Goal: Task Accomplishment & Management: Use online tool/utility

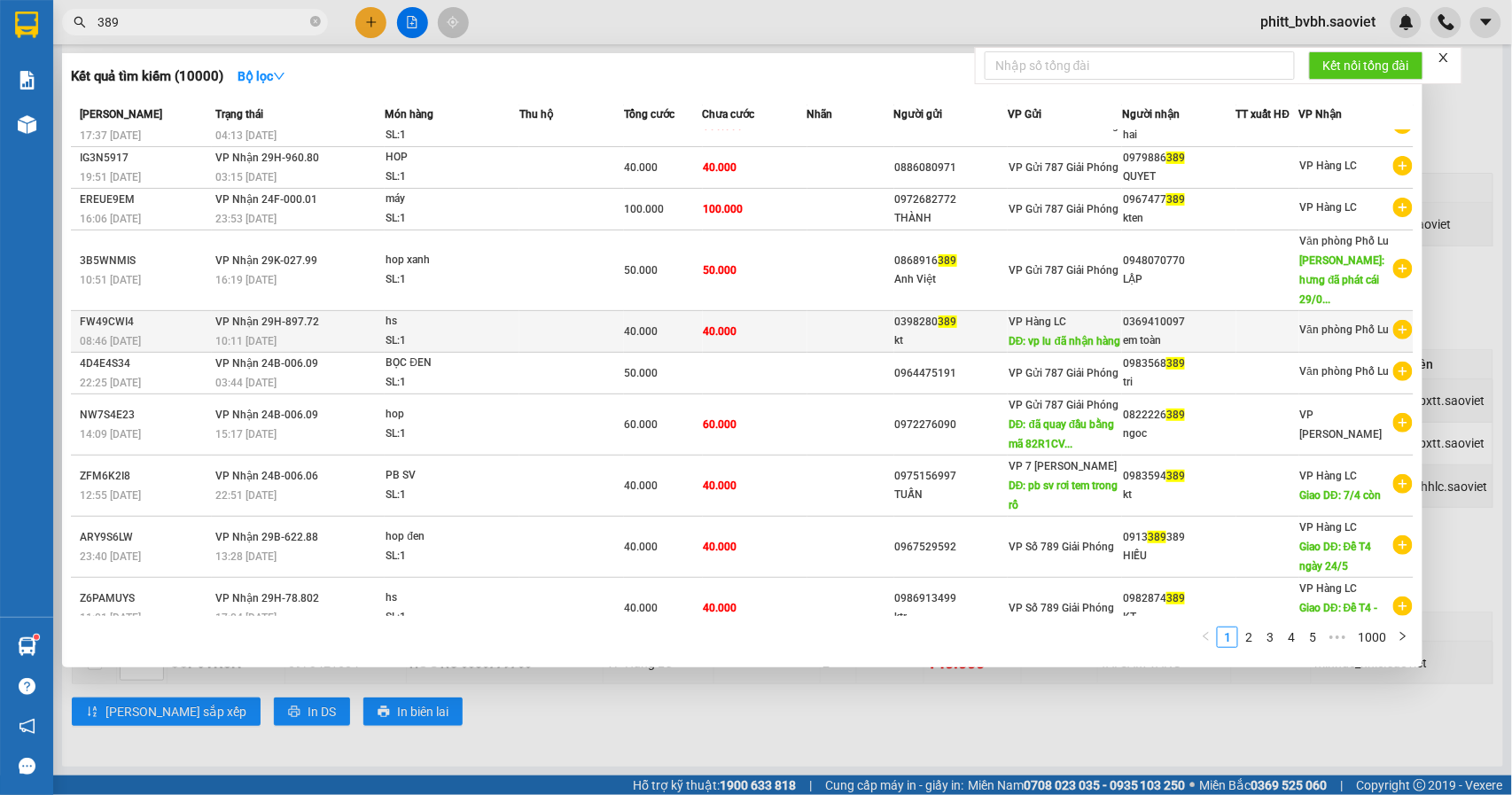
scroll to position [33, 0]
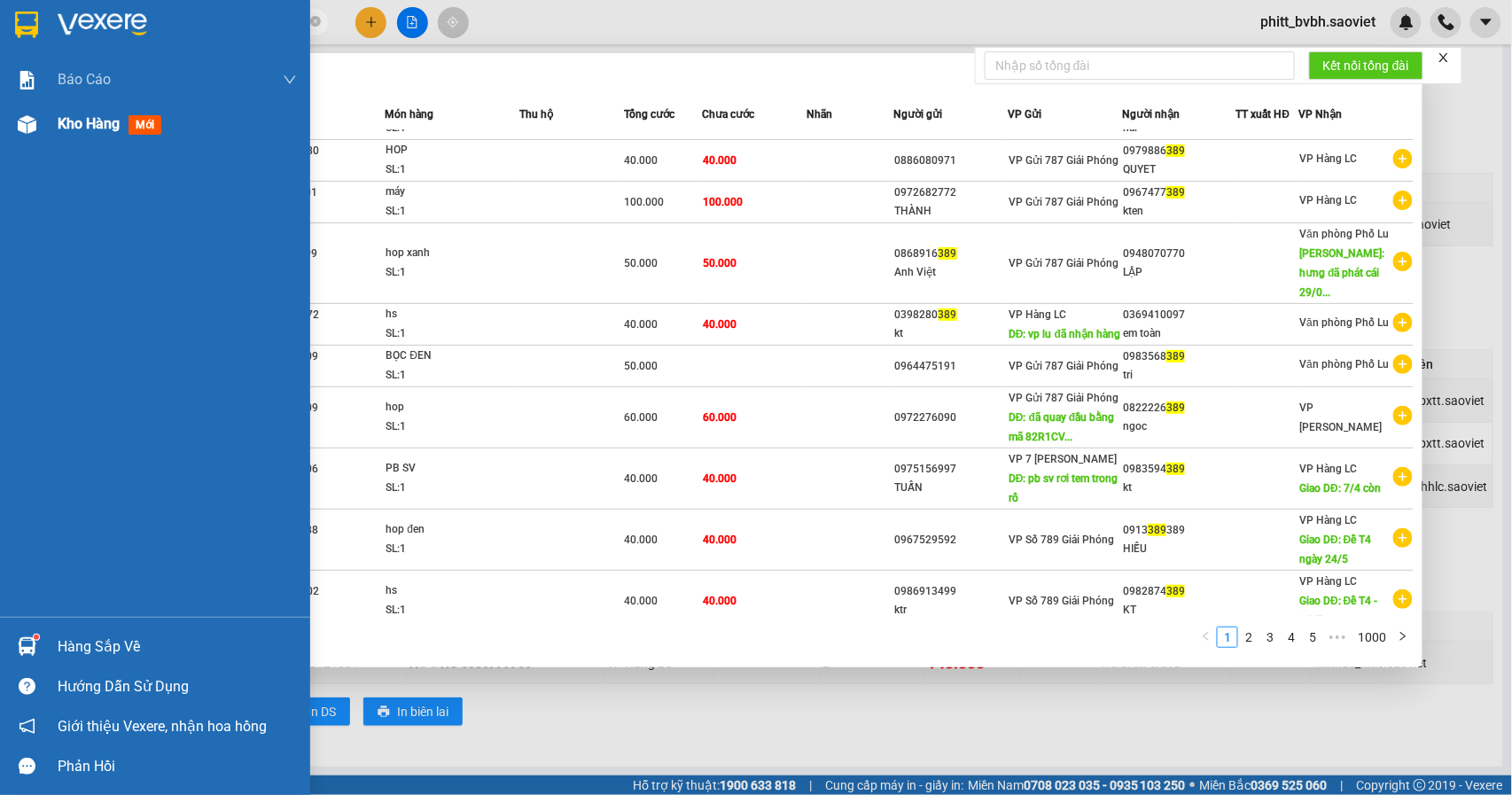
type input "389"
click at [48, 125] on div "Kho hàng mới" at bounding box center [155, 123] width 311 height 44
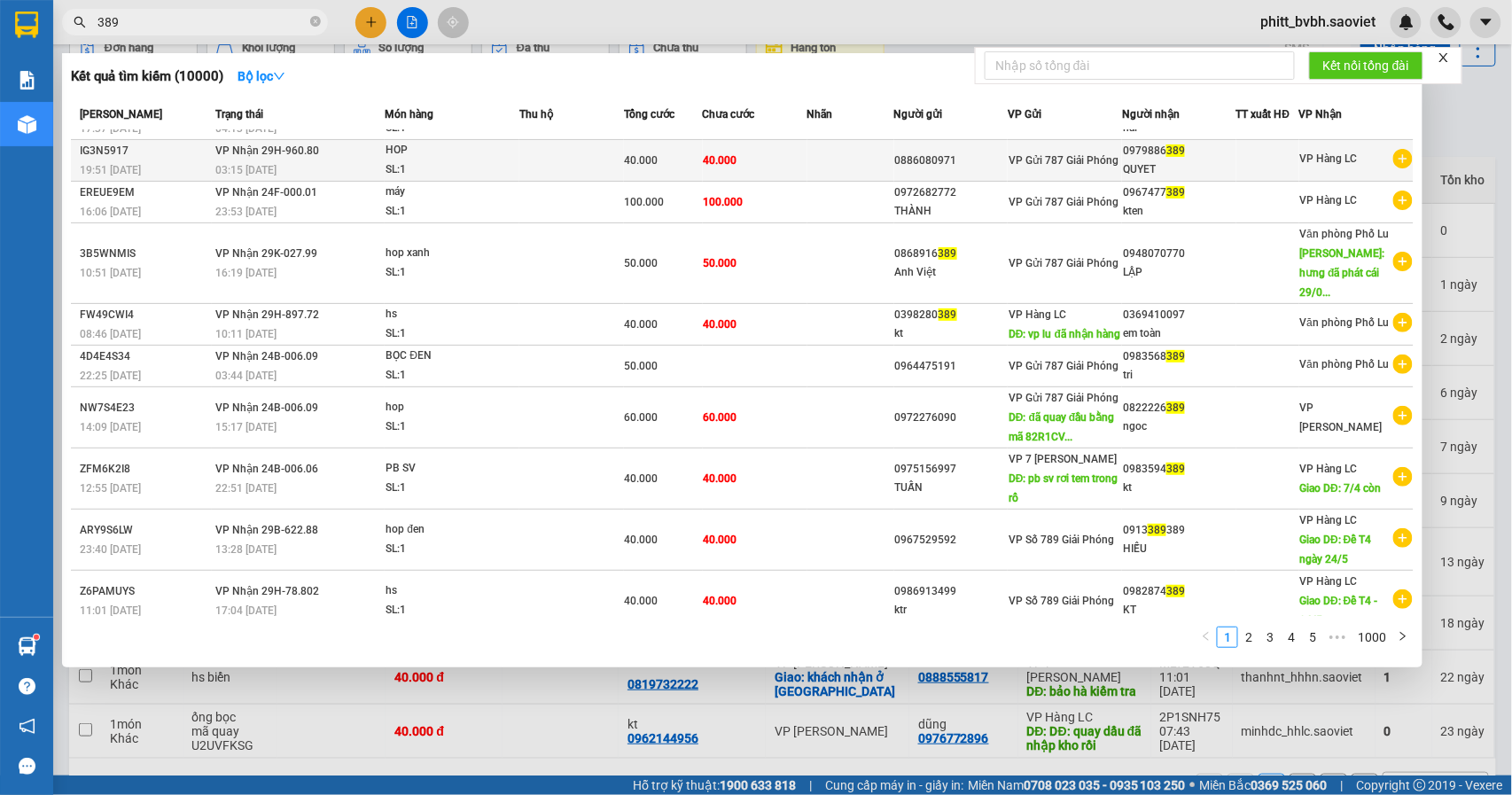
scroll to position [97, 0]
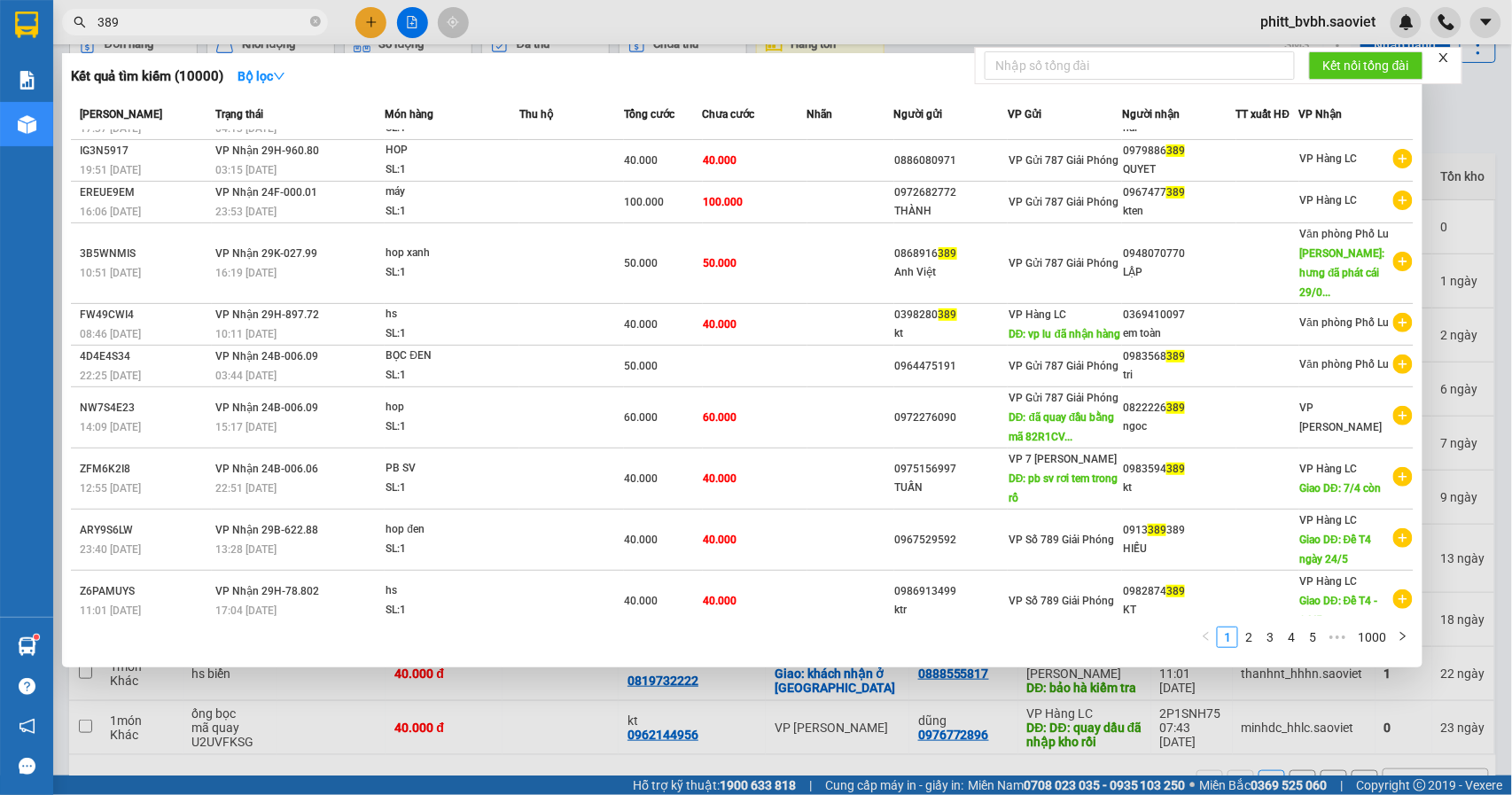
click at [950, 714] on div at bounding box center [756, 398] width 1512 height 795
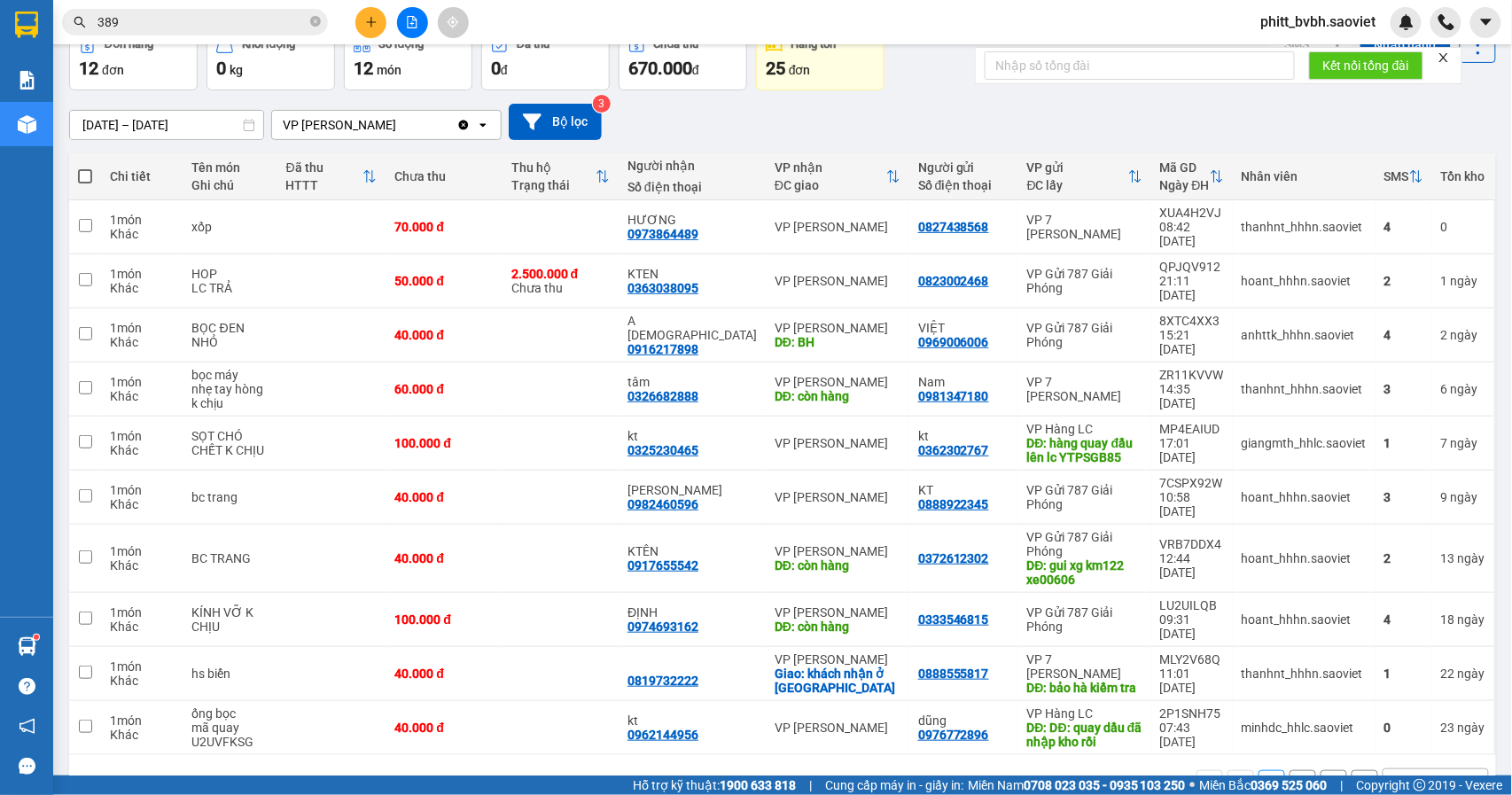
scroll to position [0, 0]
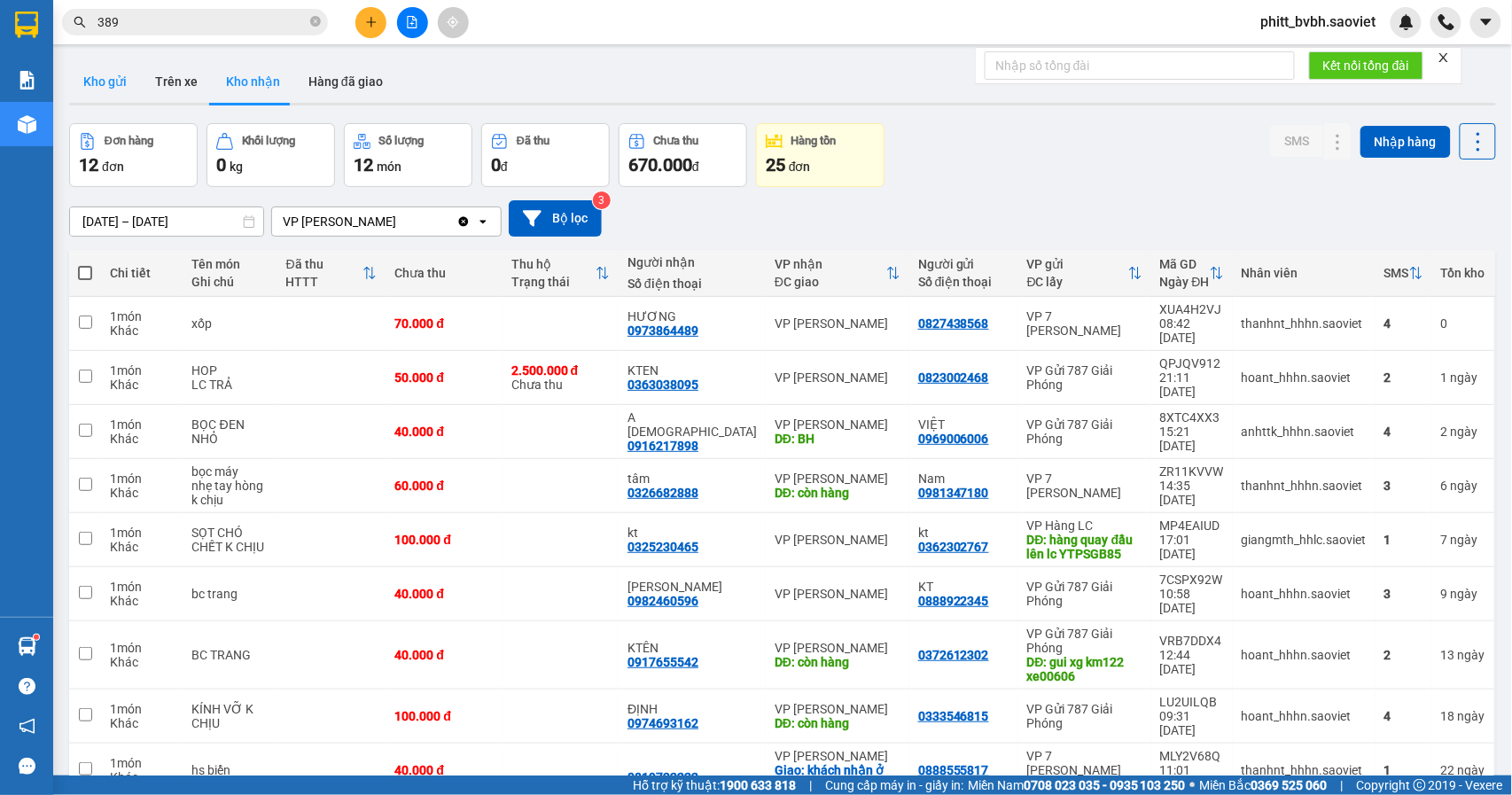
click at [105, 90] on button "Kho gửi" at bounding box center [105, 82] width 71 height 43
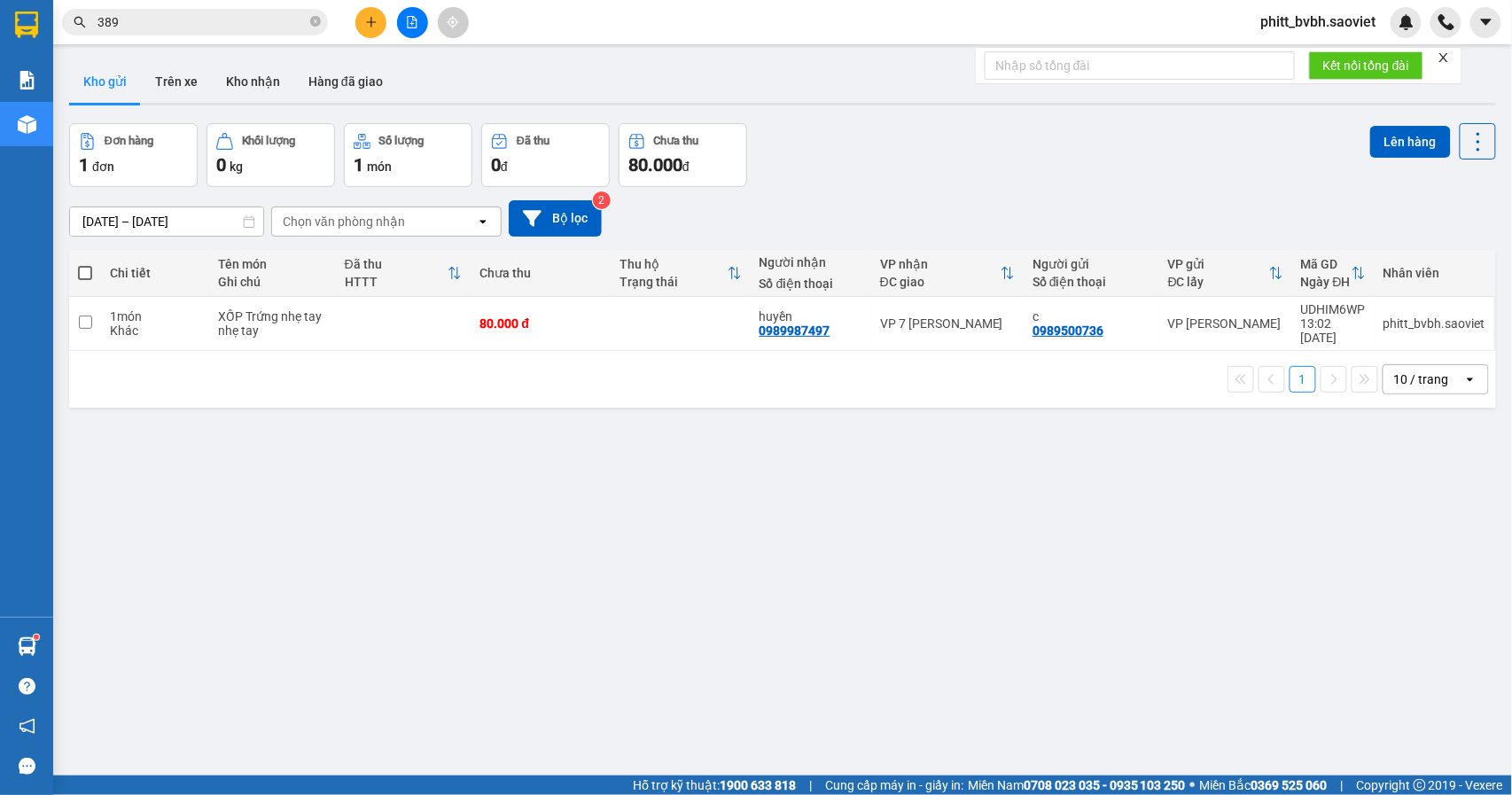
drag, startPoint x: 62, startPoint y: 312, endPoint x: 96, endPoint y: 312, distance: 34.0
click at [65, 312] on div "ver 1.8.143 Kho gửi Trên xe Kho nhận Hàng đã giao Đơn hàng 1 đơn Khối lượng 0 k…" at bounding box center [782, 450] width 1441 height 795
click at [80, 316] on input "checkbox" at bounding box center [86, 322] width 14 height 14
checkbox input "true"
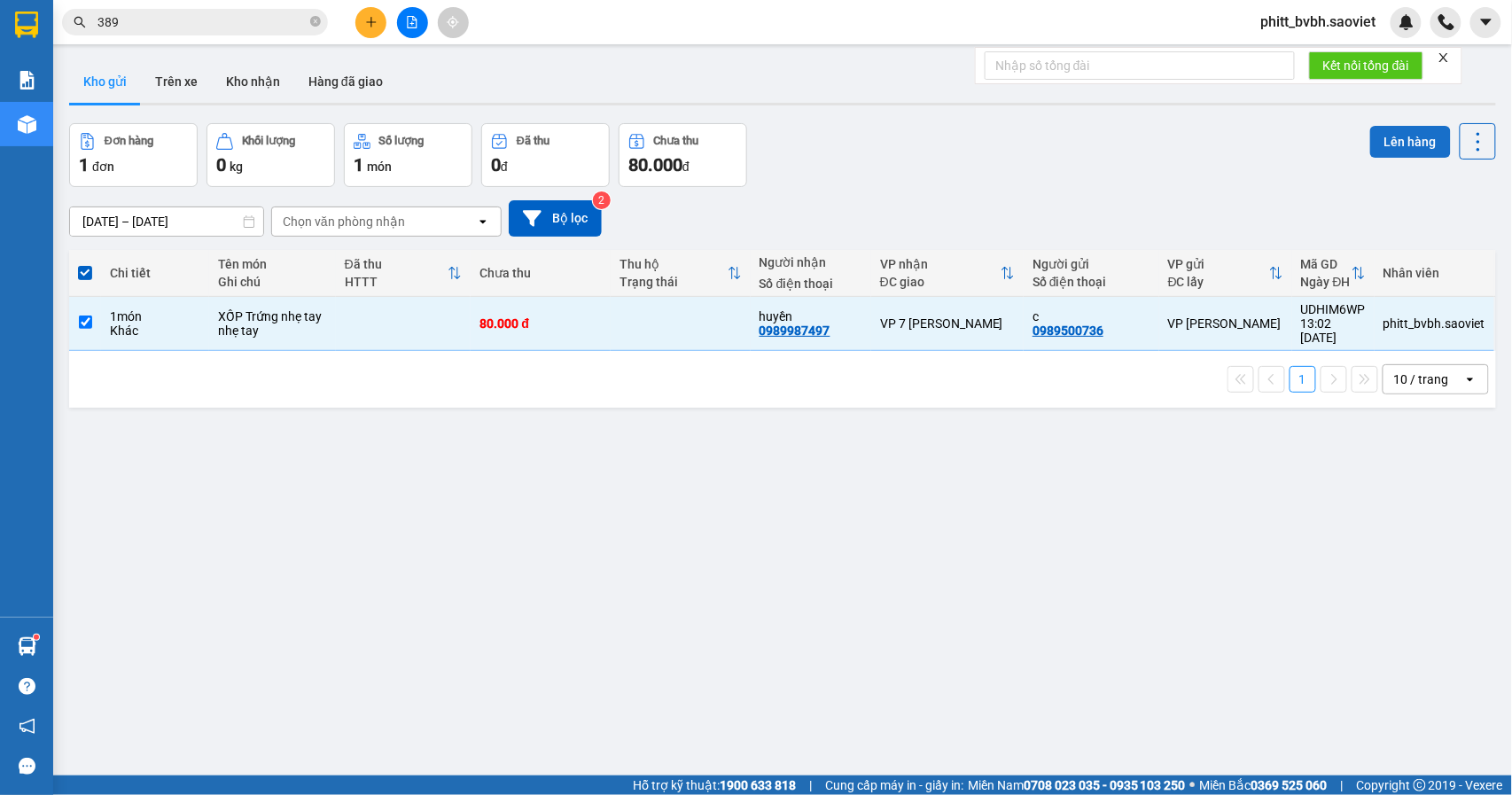
click at [1405, 140] on button "Lên hàng" at bounding box center [1410, 142] width 81 height 32
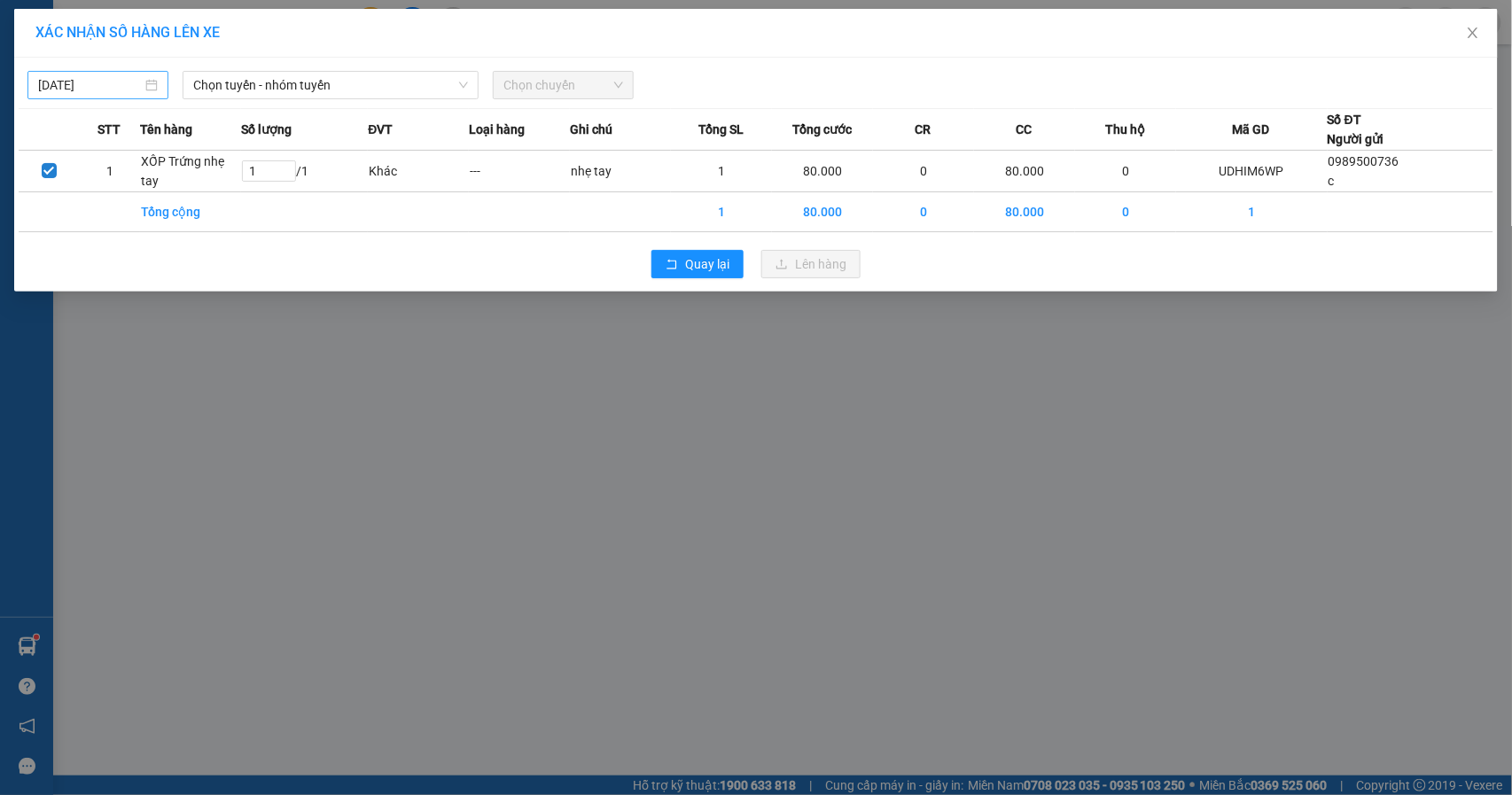
click at [120, 83] on input "[DATE]" at bounding box center [90, 85] width 104 height 20
type input "[DATE]"
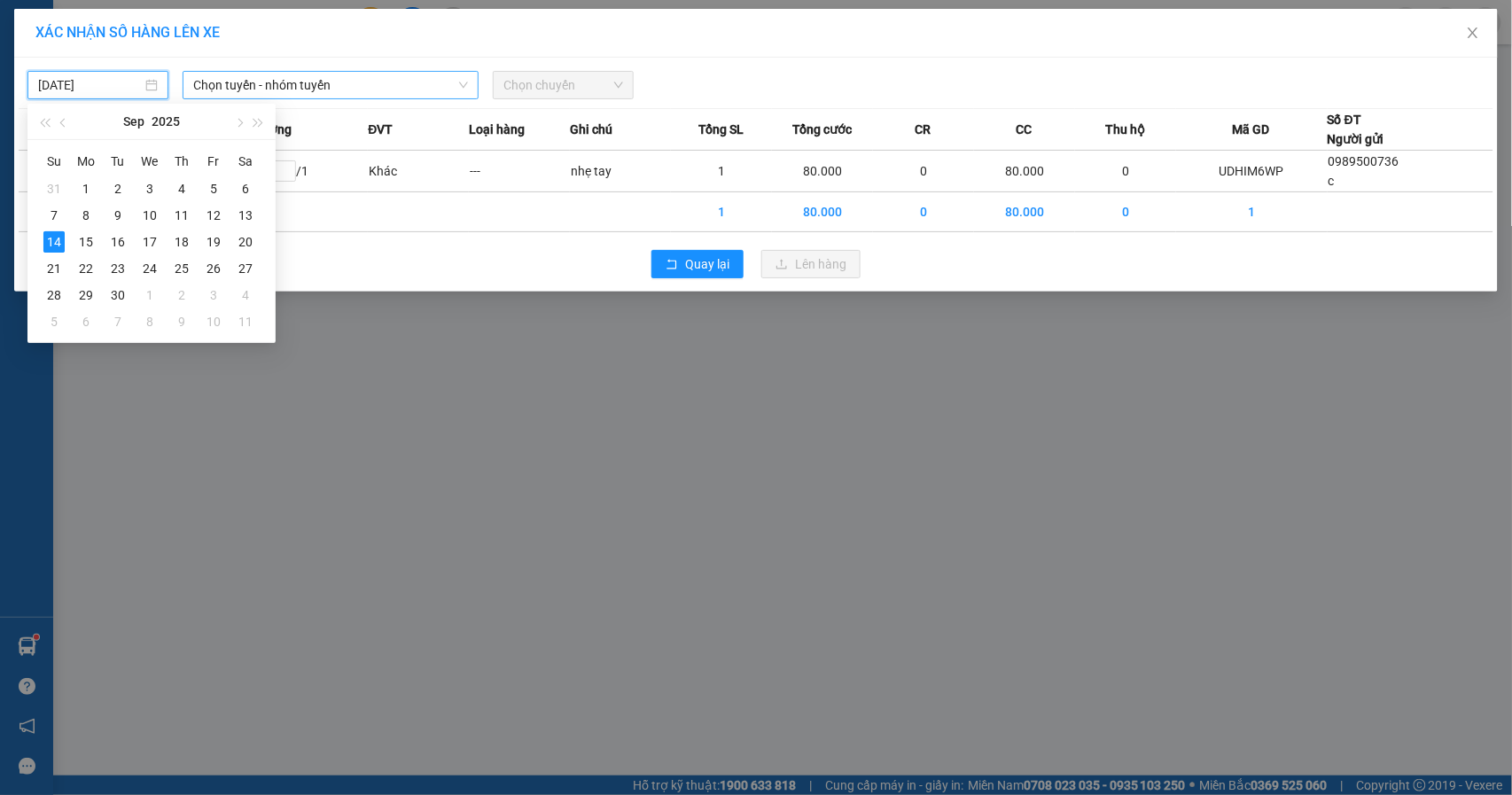
click at [387, 87] on span "Chọn tuyến - nhóm tuyến" at bounding box center [330, 84] width 274 height 26
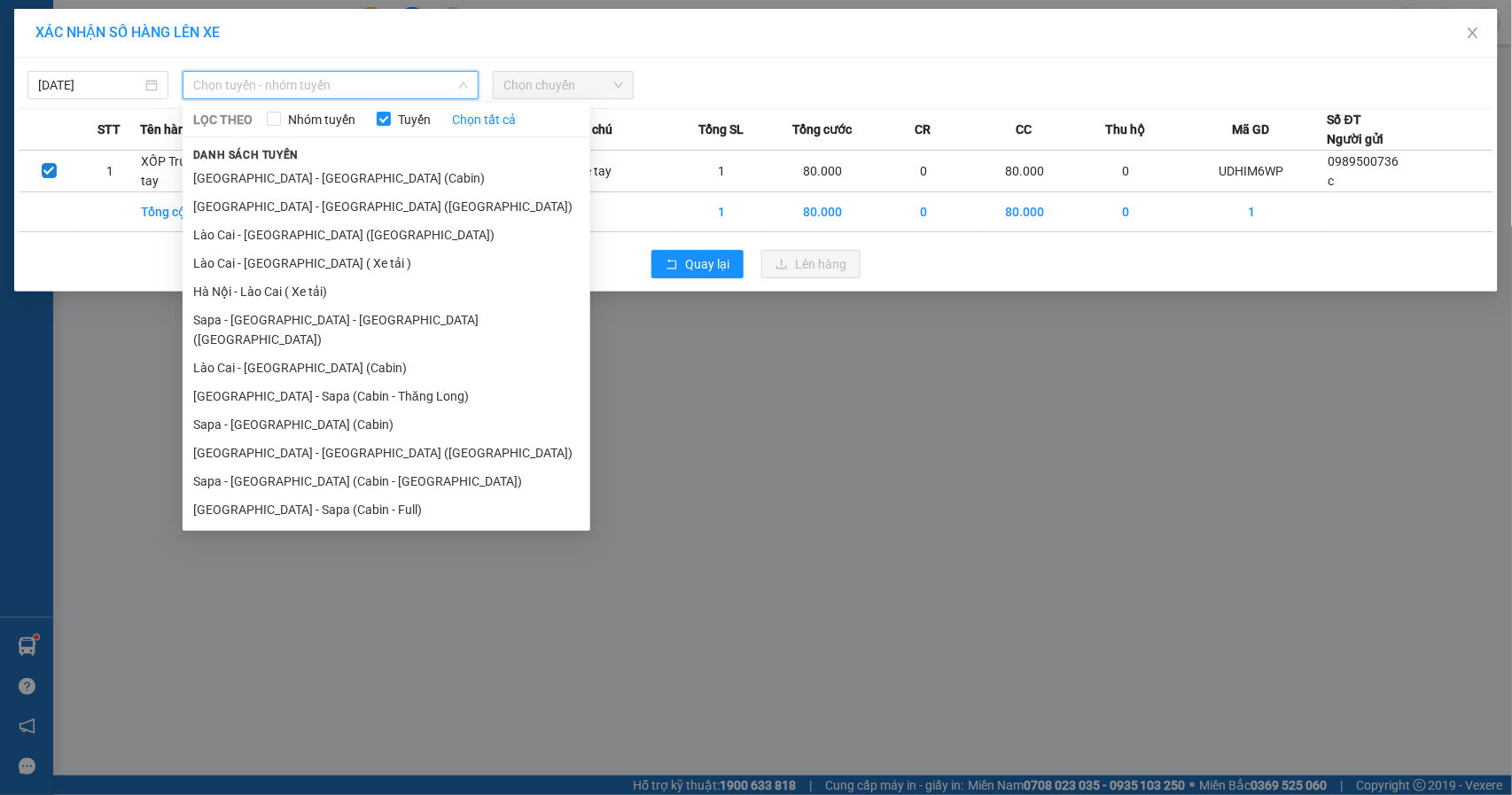
click at [593, 85] on span "Chọn chuyến" at bounding box center [563, 84] width 119 height 26
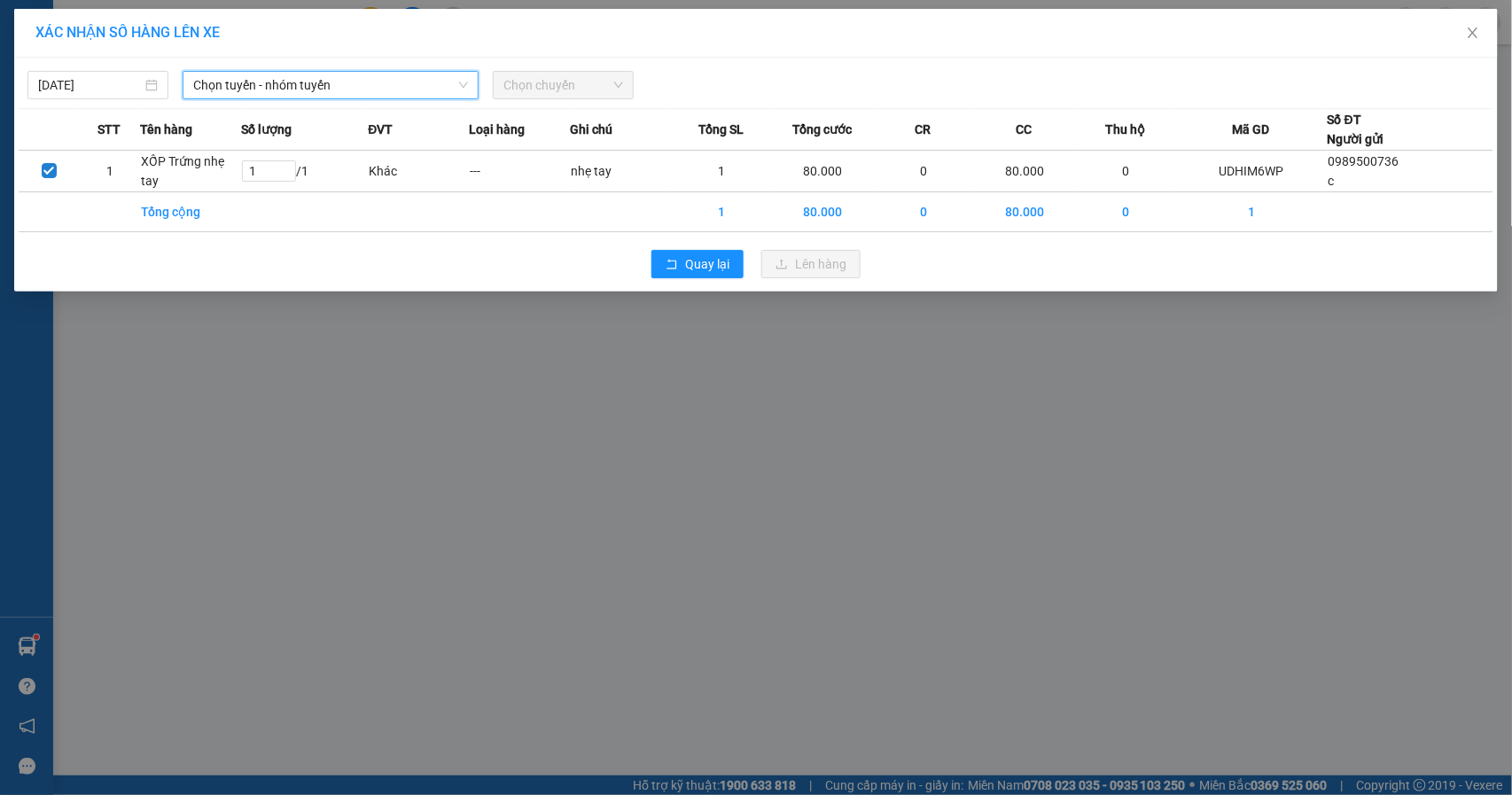
click at [303, 78] on span "Chọn tuyến - nhóm tuyến" at bounding box center [330, 84] width 274 height 26
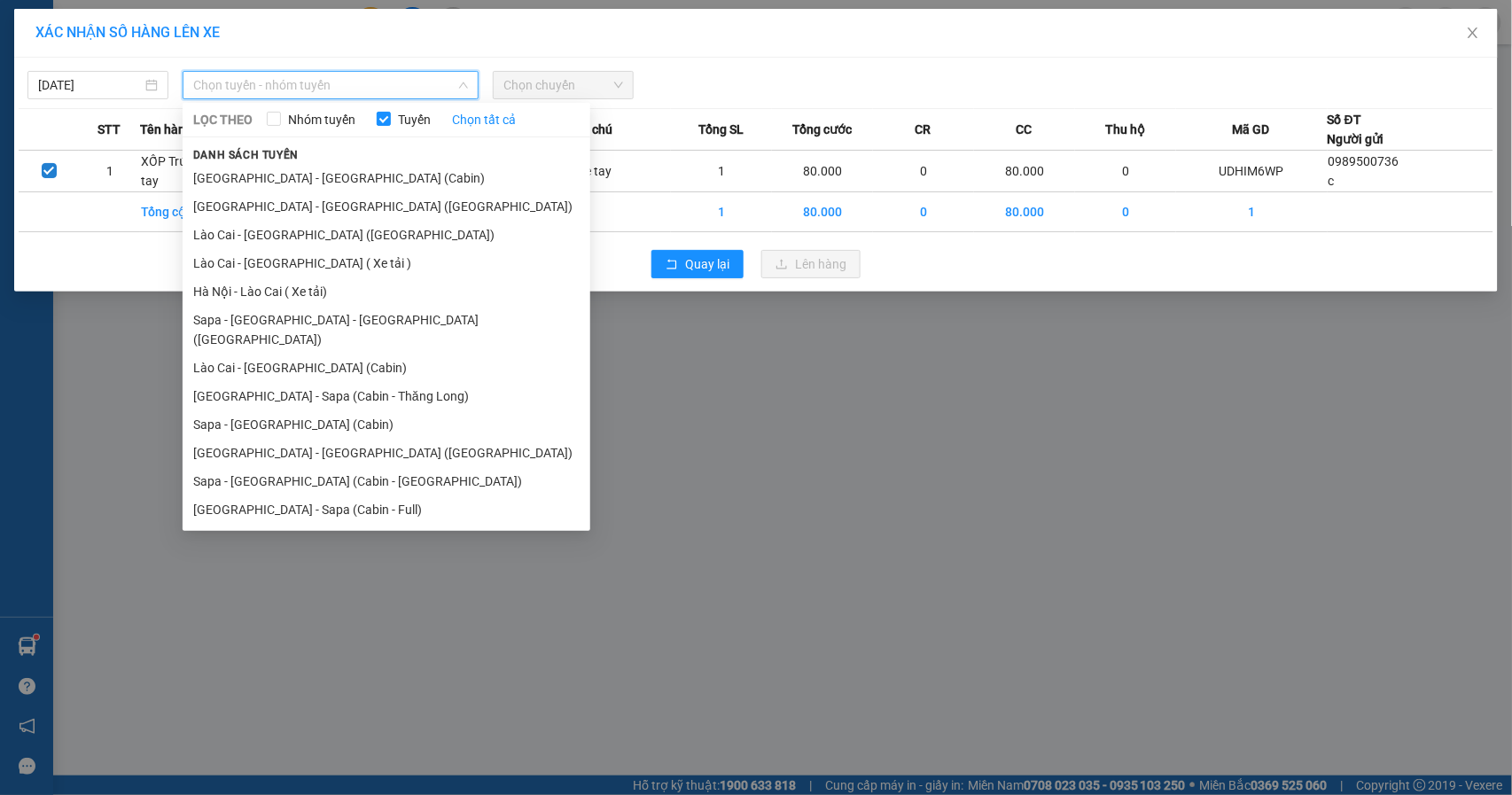
click at [331, 234] on li "Lào Cai - [GEOGRAPHIC_DATA] ([GEOGRAPHIC_DATA])" at bounding box center [386, 234] width 407 height 28
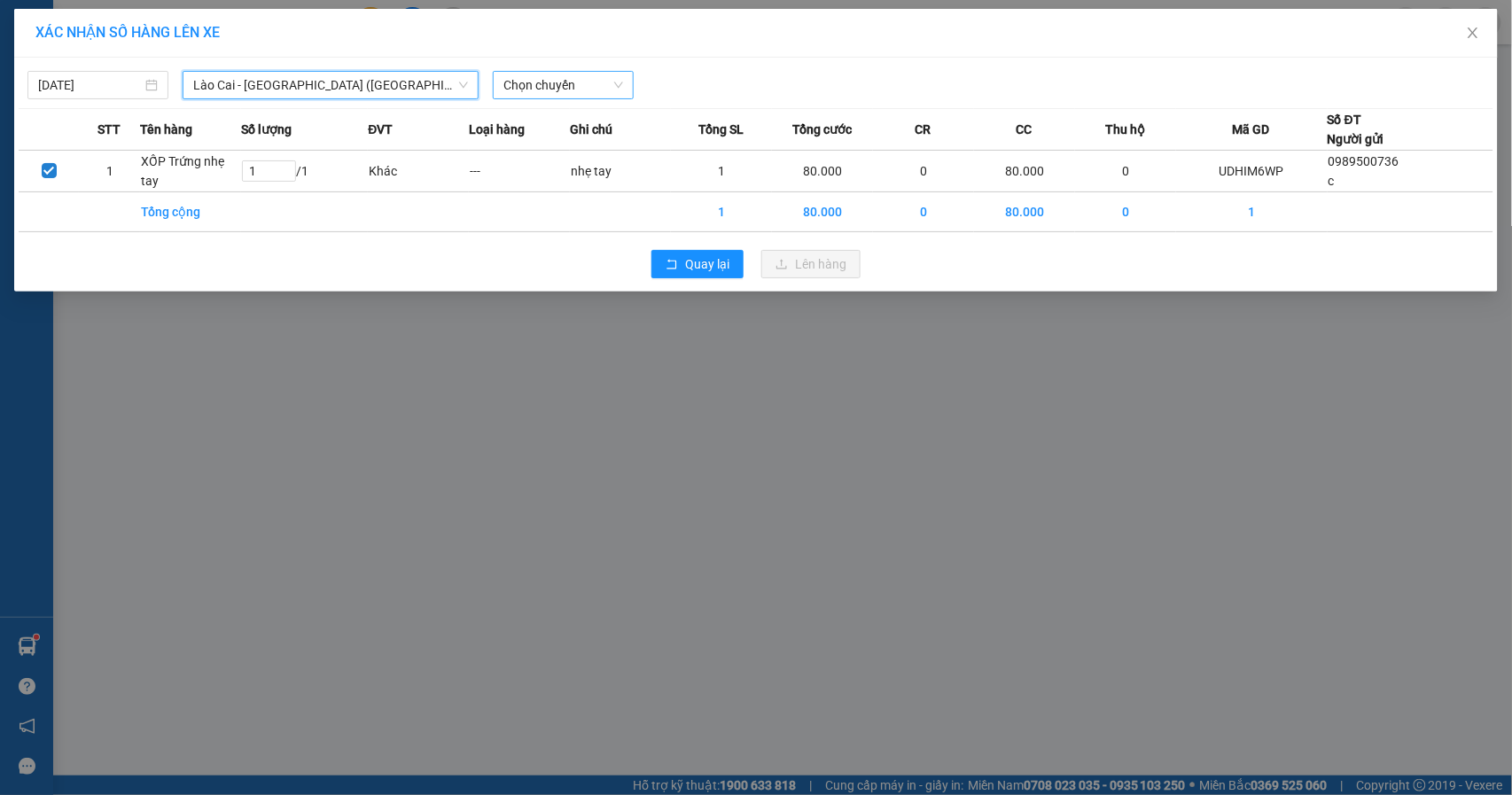
click at [583, 79] on span "Chọn chuyến" at bounding box center [563, 84] width 119 height 26
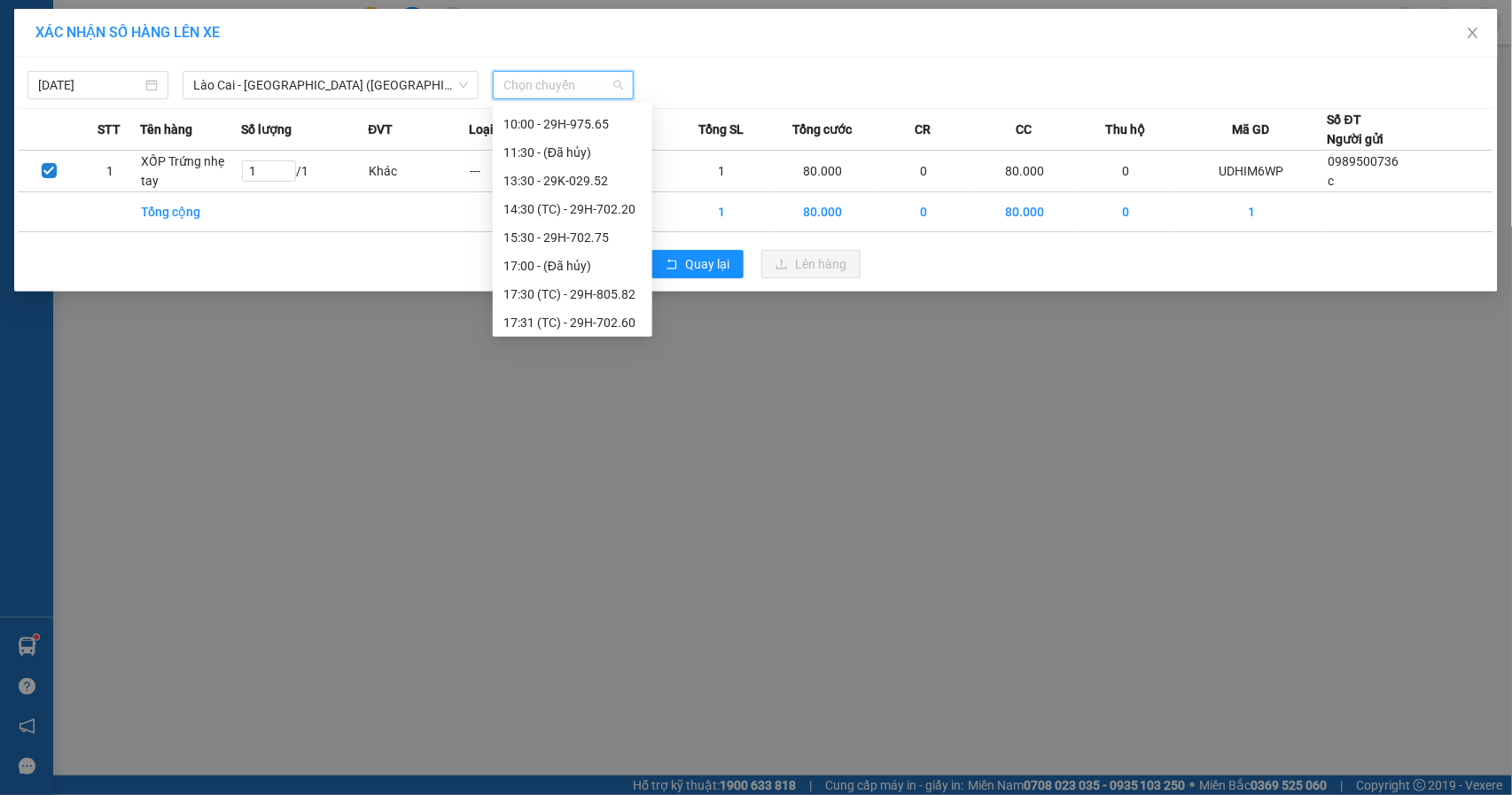
scroll to position [172, 0]
click at [604, 189] on div "14:30 (TC) - 29H-702.20" at bounding box center [571, 203] width 159 height 28
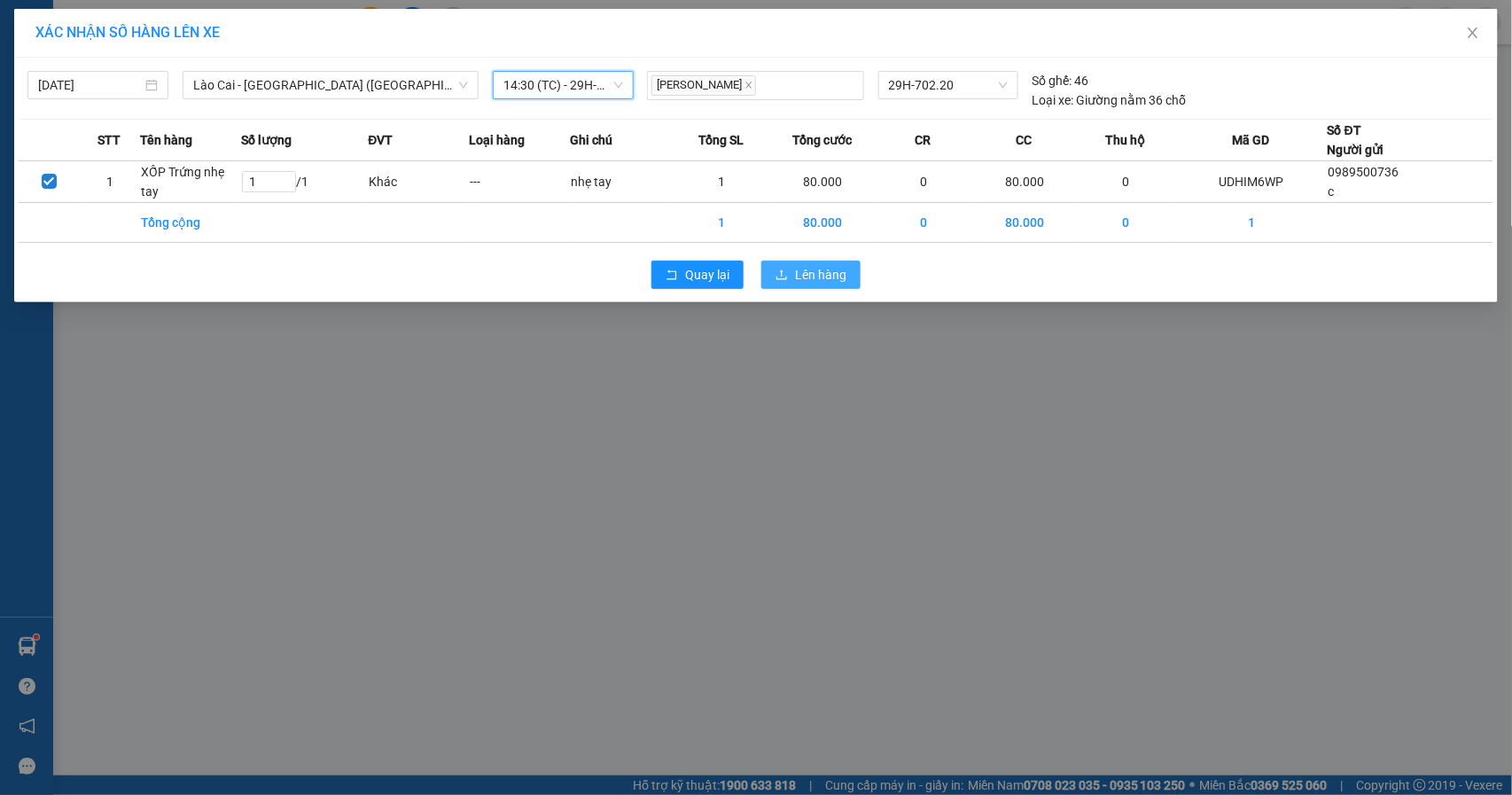
click at [838, 283] on span "Lên hàng" at bounding box center [820, 274] width 52 height 20
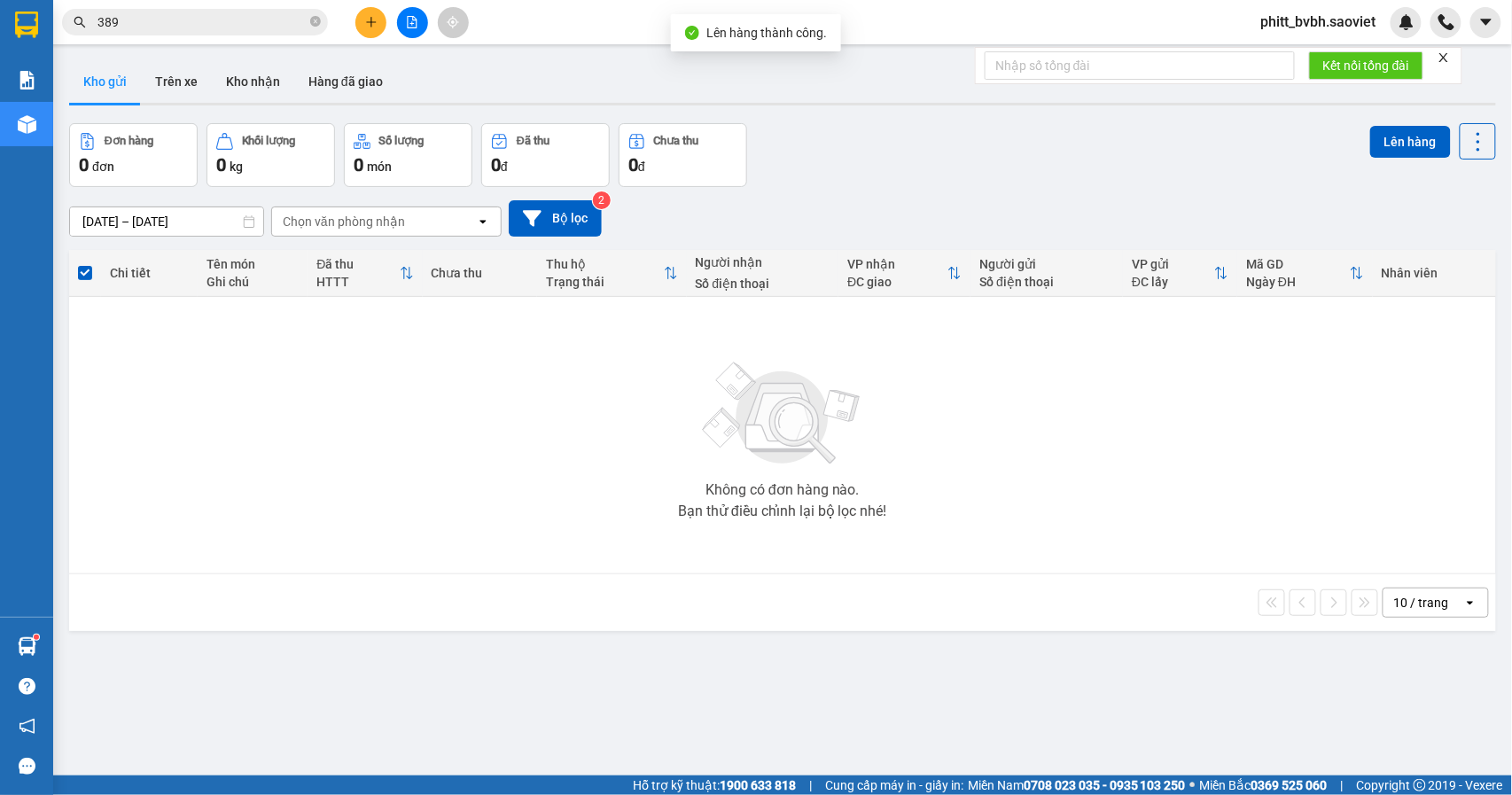
click at [425, 15] on button at bounding box center [412, 22] width 31 height 31
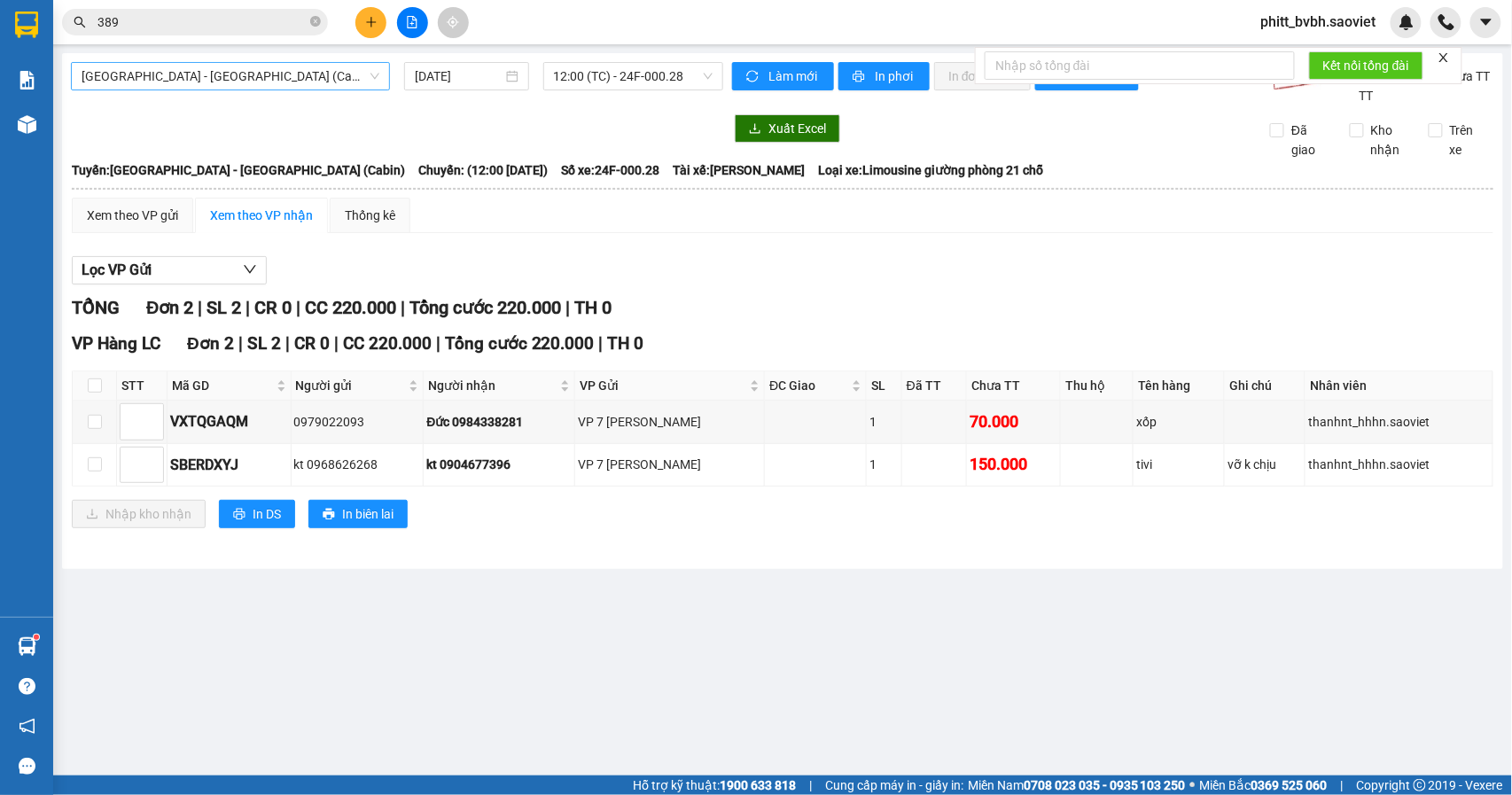
drag, startPoint x: 231, startPoint y: 79, endPoint x: 234, endPoint y: 90, distance: 11.4
click at [231, 80] on span "[GEOGRAPHIC_DATA] - [GEOGRAPHIC_DATA] (Cabin)" at bounding box center [230, 75] width 298 height 26
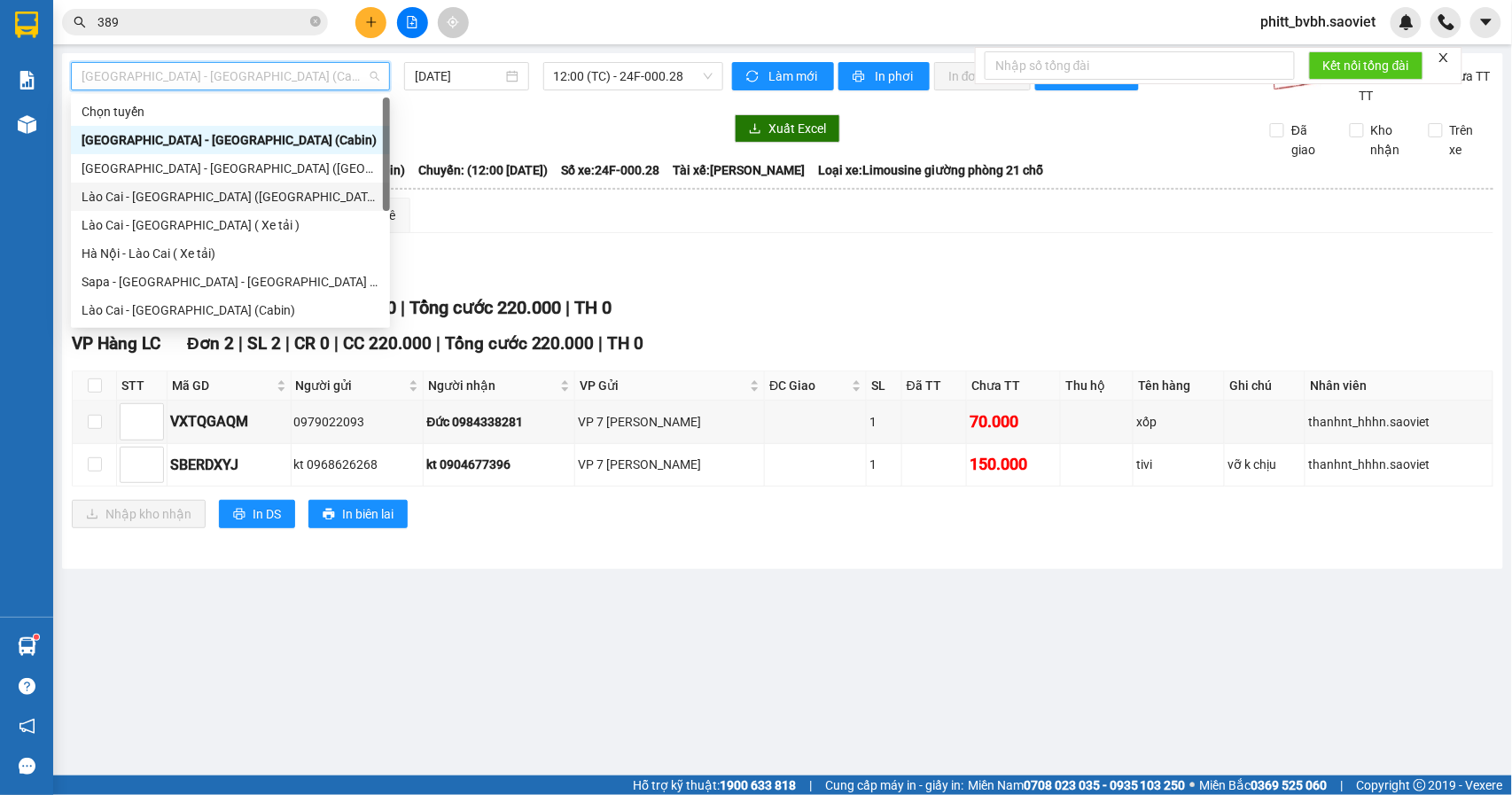
click at [200, 203] on div "Lào Cai - [GEOGRAPHIC_DATA] ([GEOGRAPHIC_DATA])" at bounding box center [230, 196] width 298 height 20
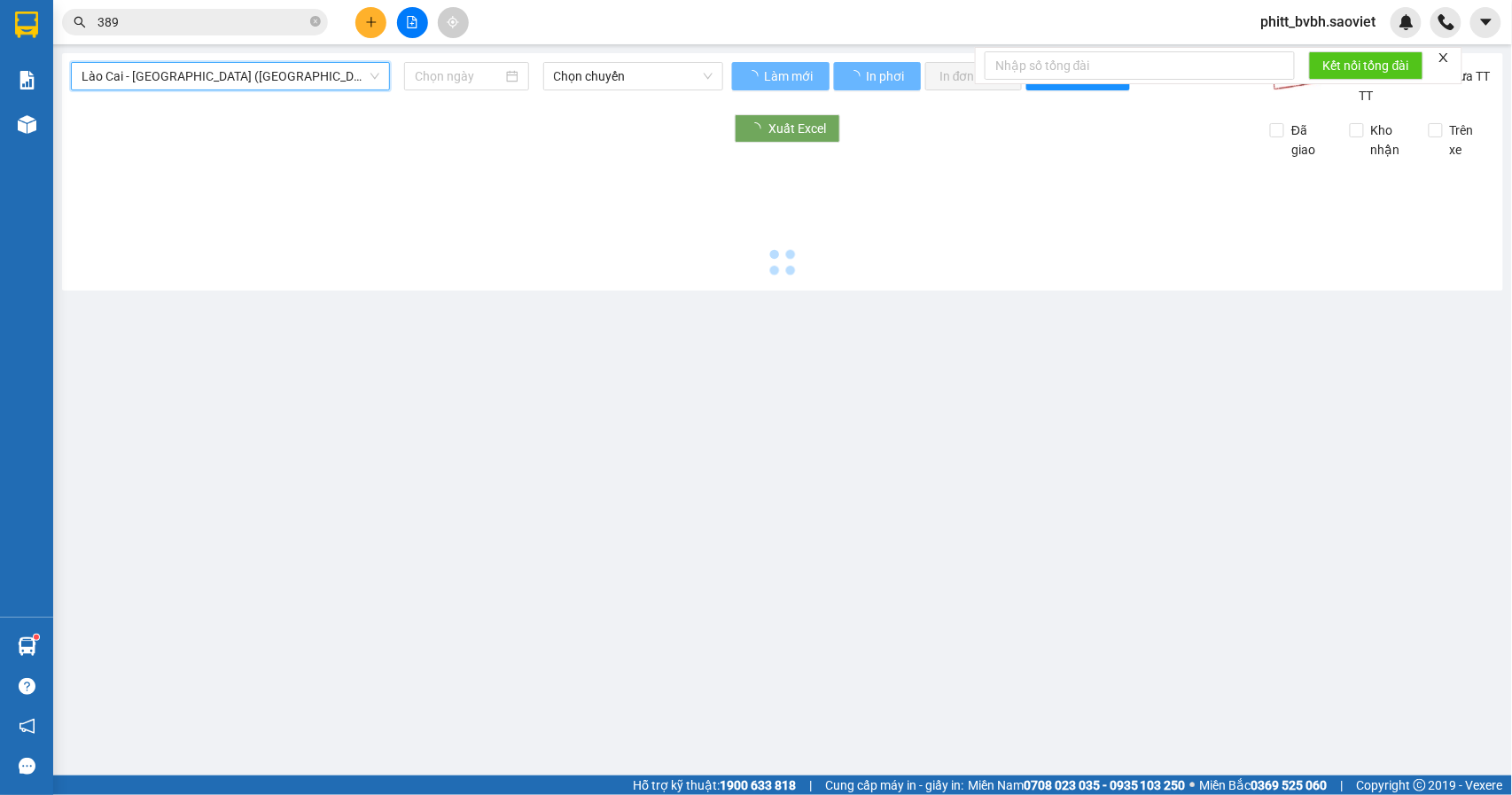
type input "[DATE]"
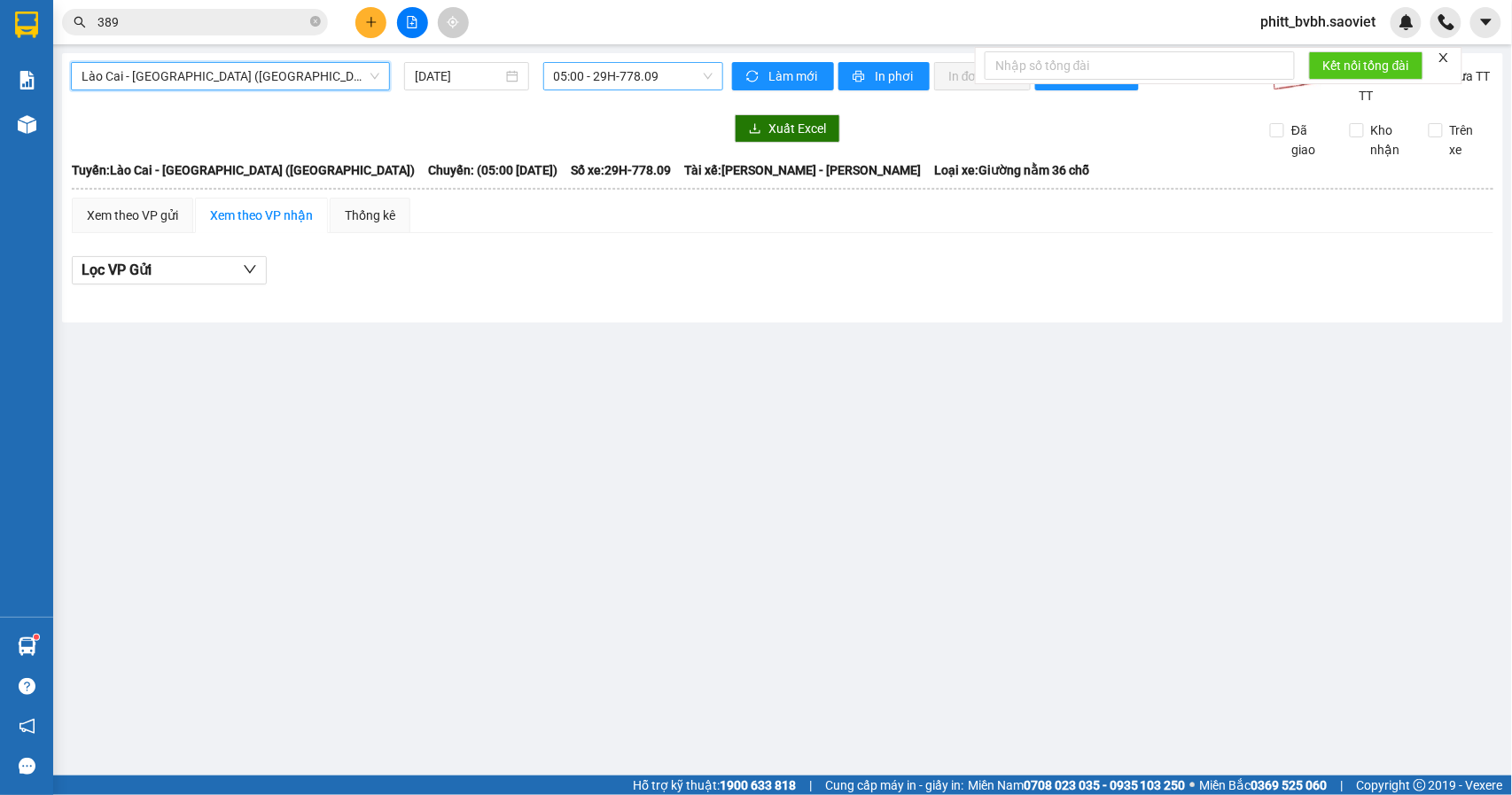
click at [653, 78] on span "05:00 - 29H-778.09" at bounding box center [633, 75] width 158 height 26
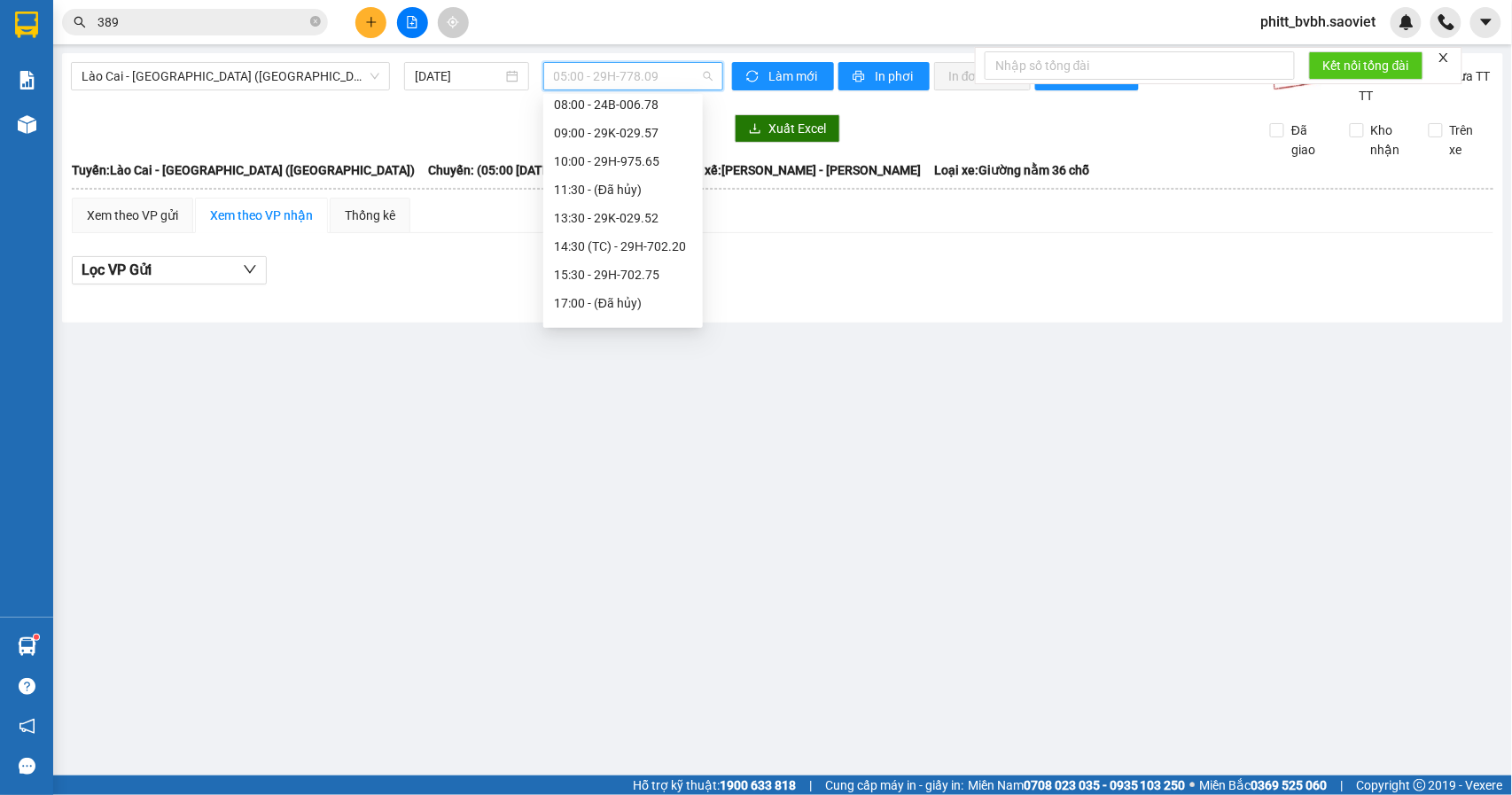
scroll to position [128, 0]
click at [660, 239] on div "14:30 (TC) - 29H-702.20" at bounding box center [623, 239] width 139 height 20
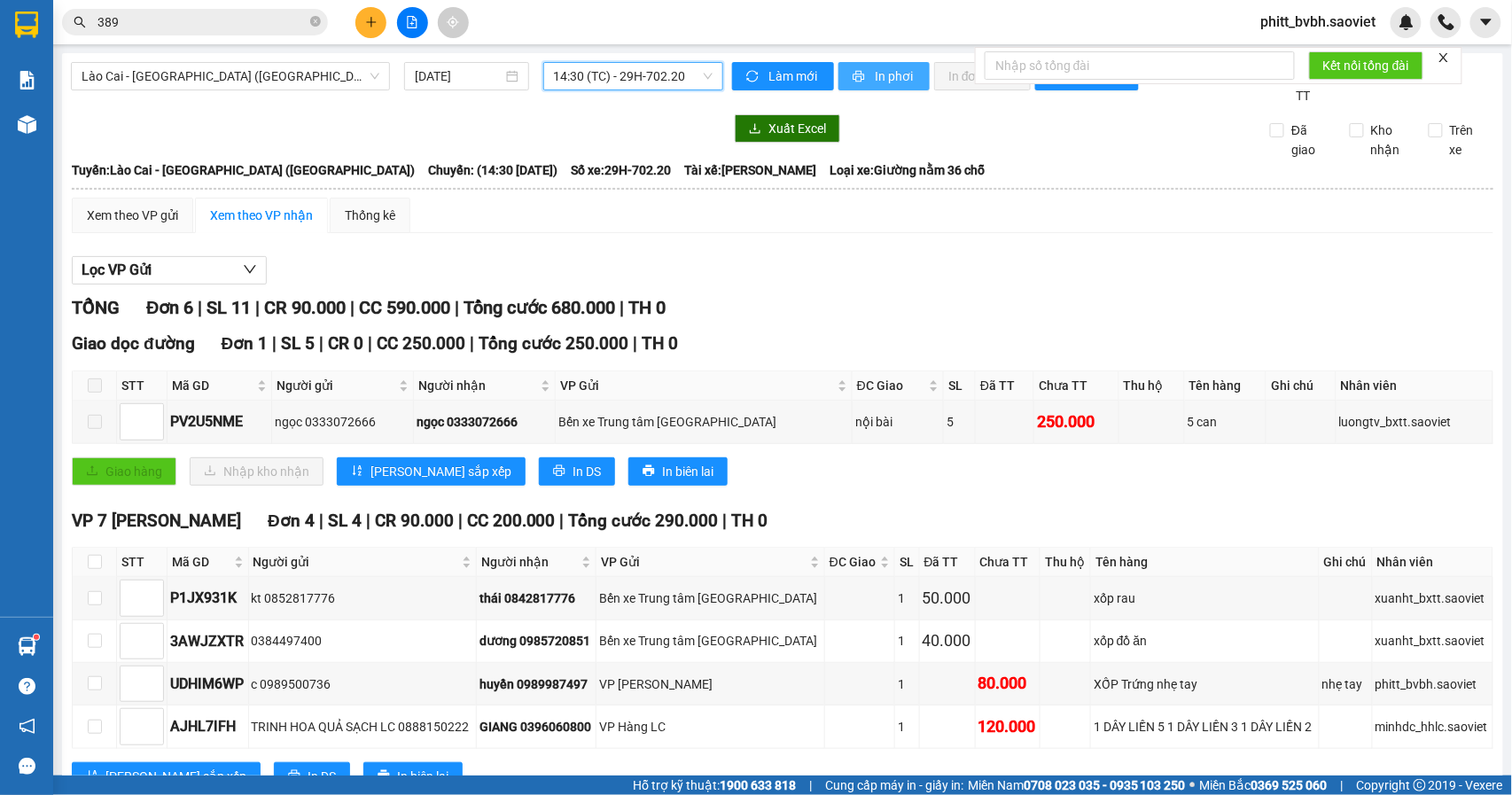
click at [886, 69] on span "In phơi" at bounding box center [895, 76] width 41 height 20
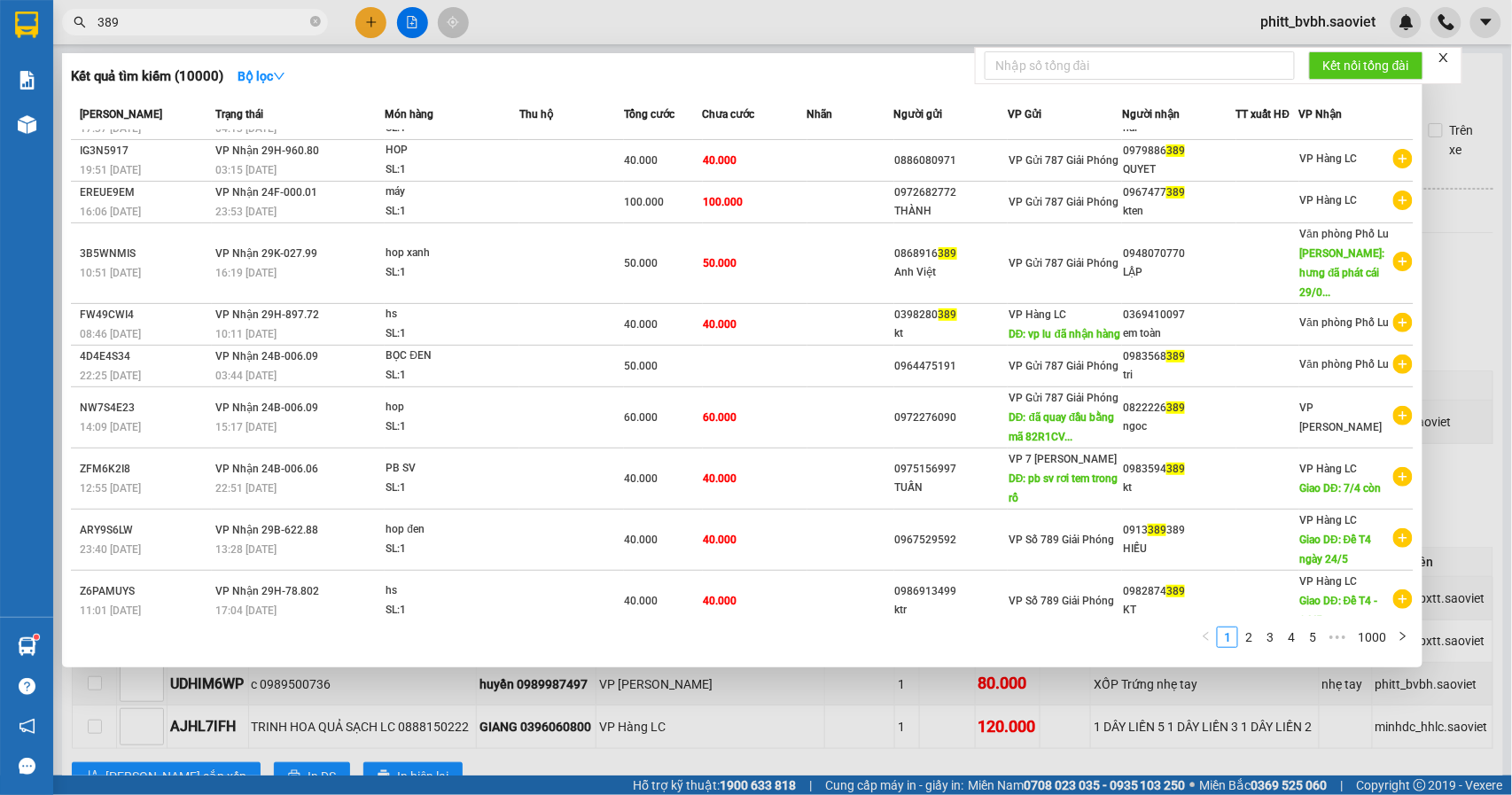
drag, startPoint x: 131, startPoint y: 33, endPoint x: 90, endPoint y: 35, distance: 41.0
click at [90, 35] on div "Kết quả tìm kiếm ( 10000 ) Bộ lọc Mã ĐH Trạng thái Món hàng Thu hộ Tổng cước Ch…" at bounding box center [173, 22] width 346 height 31
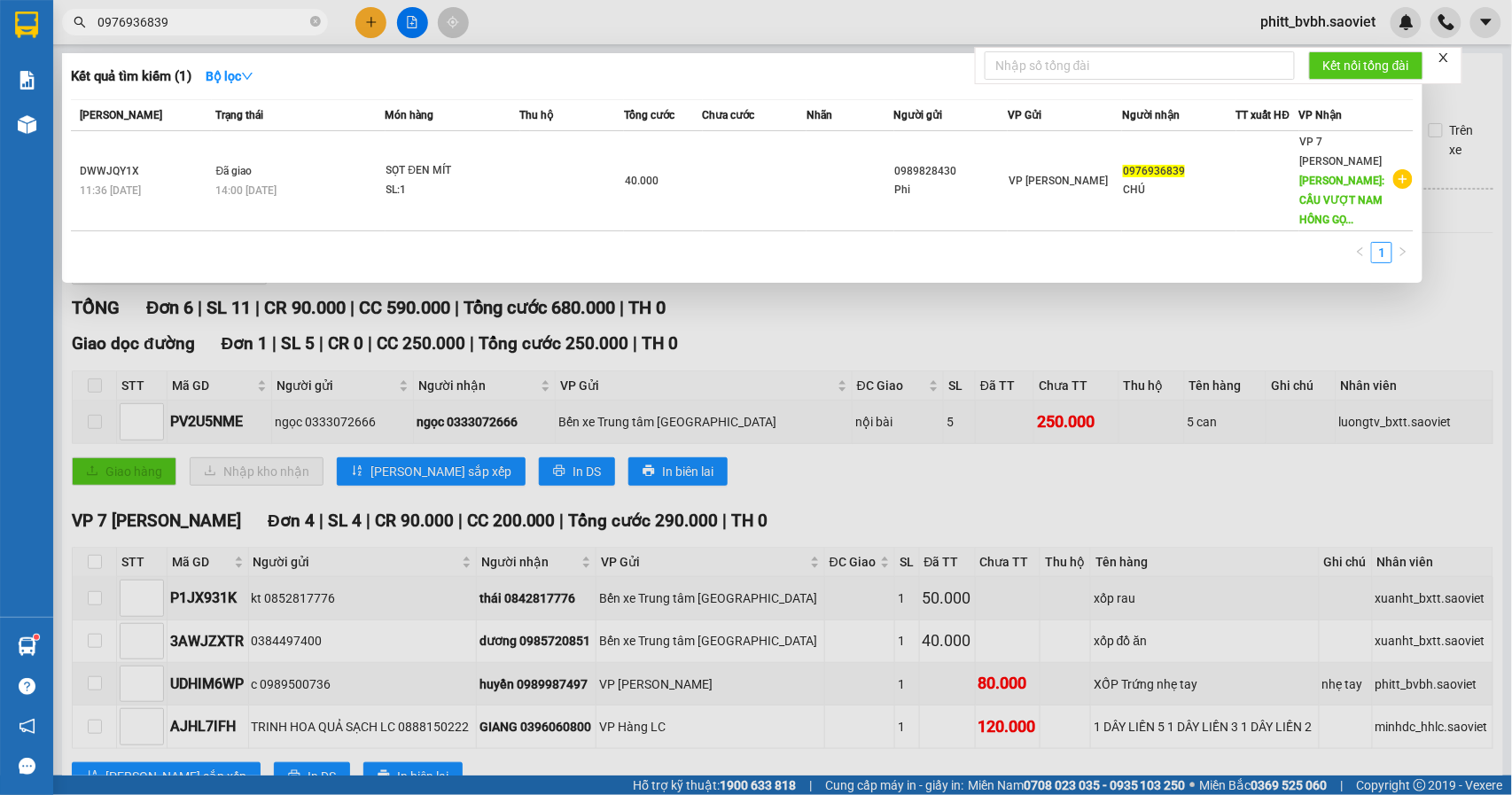
type input "0976936839"
click at [1055, 324] on div at bounding box center [756, 398] width 1512 height 795
